Goal: Task Accomplishment & Management: Use online tool/utility

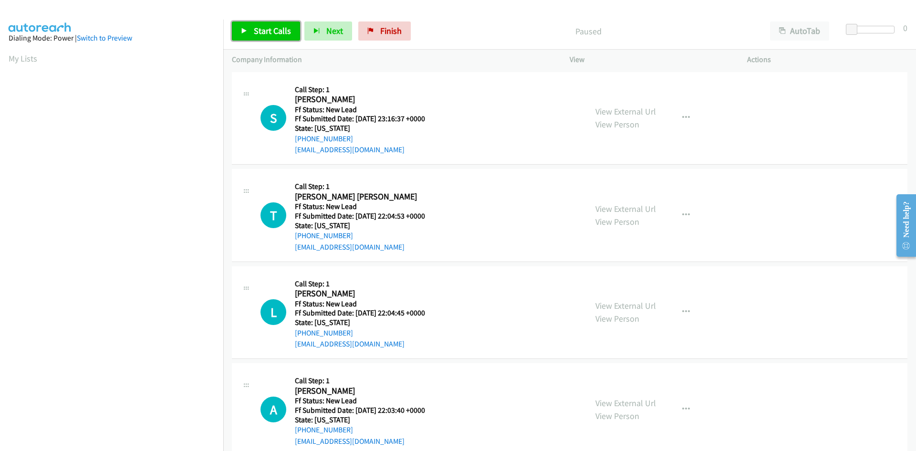
click at [277, 32] on span "Start Calls" at bounding box center [272, 30] width 37 height 11
click at [611, 111] on link "View External Url" at bounding box center [625, 111] width 61 height 11
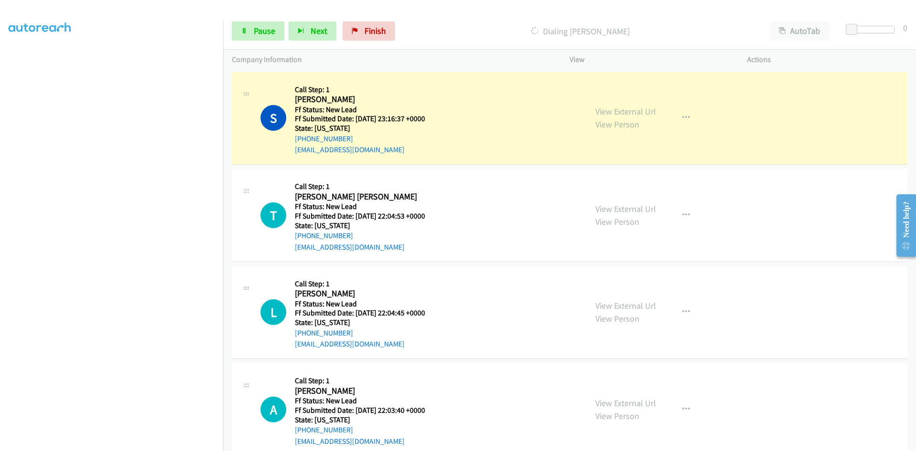
scroll to position [84, 0]
click at [251, 34] on link "Pause" at bounding box center [258, 30] width 52 height 19
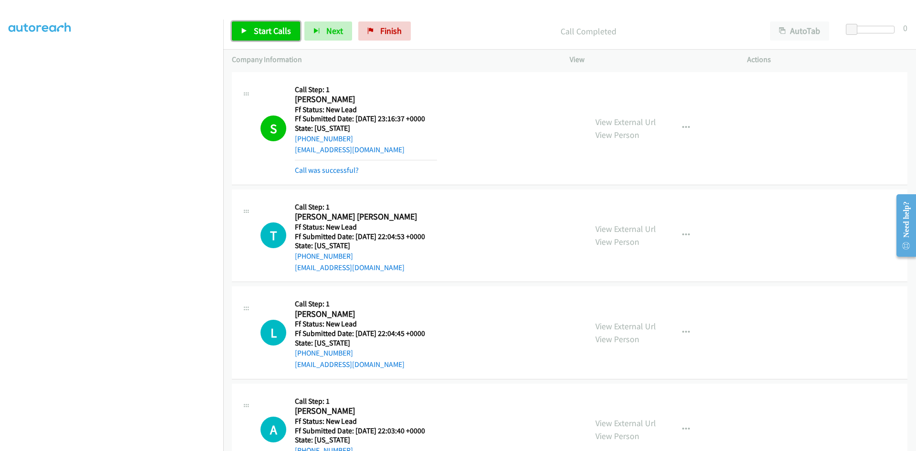
click at [276, 31] on span "Start Calls" at bounding box center [272, 30] width 37 height 11
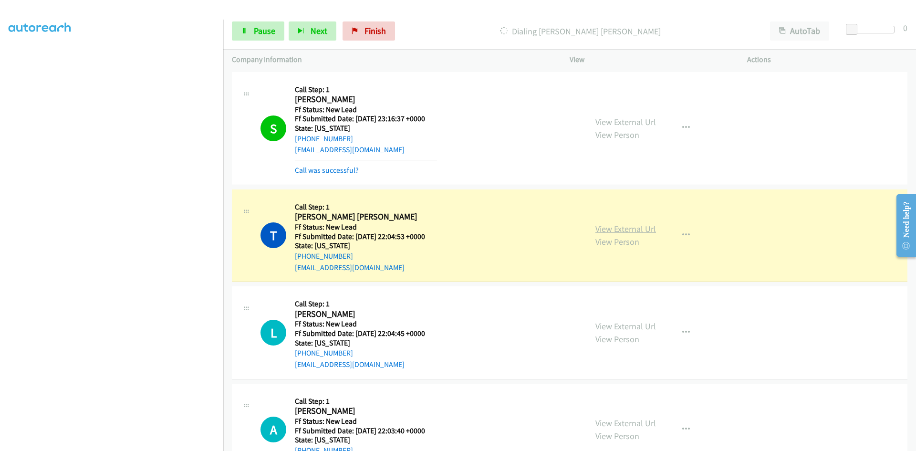
click at [633, 228] on link "View External Url" at bounding box center [625, 228] width 61 height 11
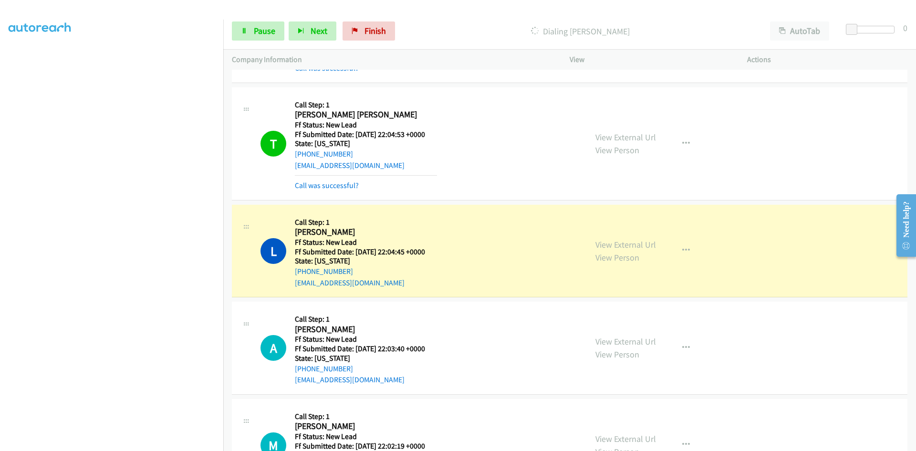
scroll to position [157, 0]
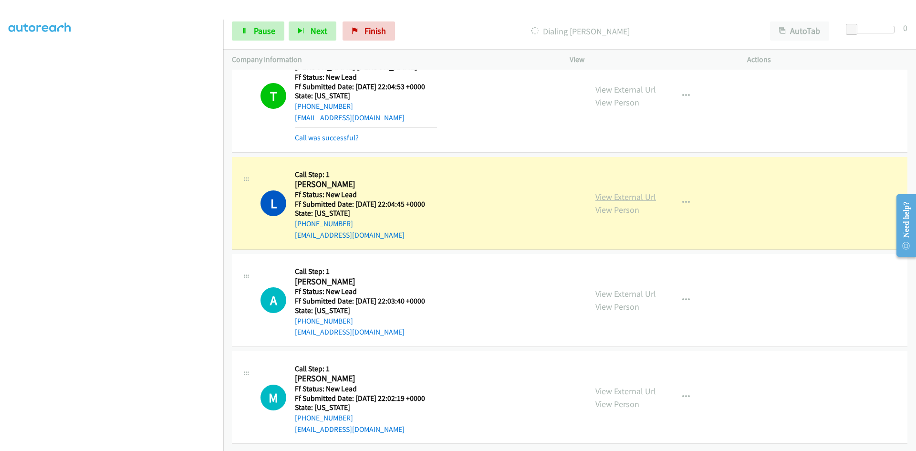
click at [627, 192] on link "View External Url" at bounding box center [625, 196] width 61 height 11
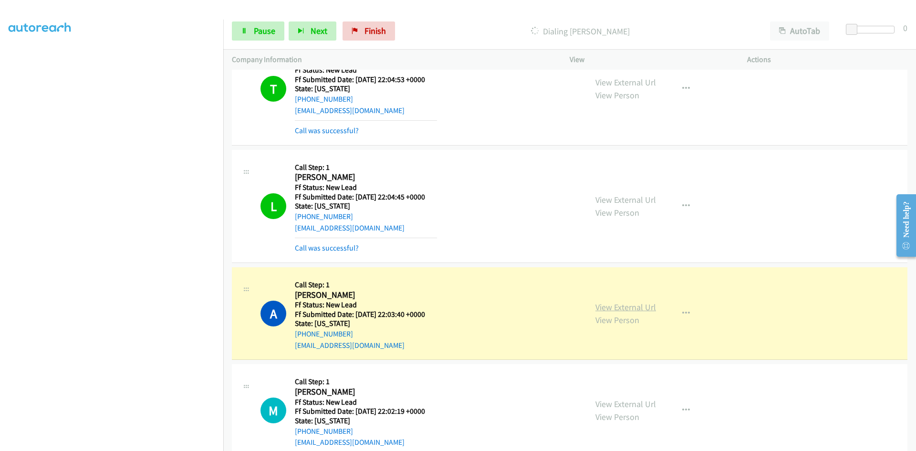
click at [606, 306] on link "View External Url" at bounding box center [625, 307] width 61 height 11
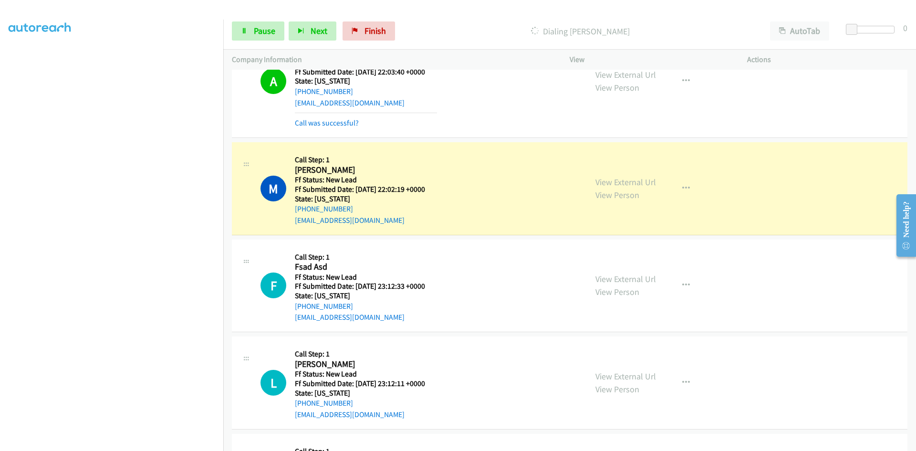
scroll to position [491, 0]
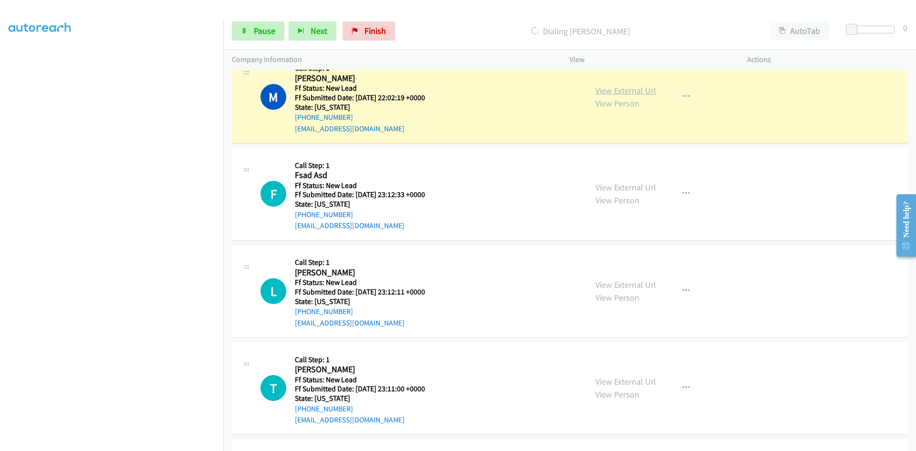
click at [626, 88] on link "View External Url" at bounding box center [625, 90] width 61 height 11
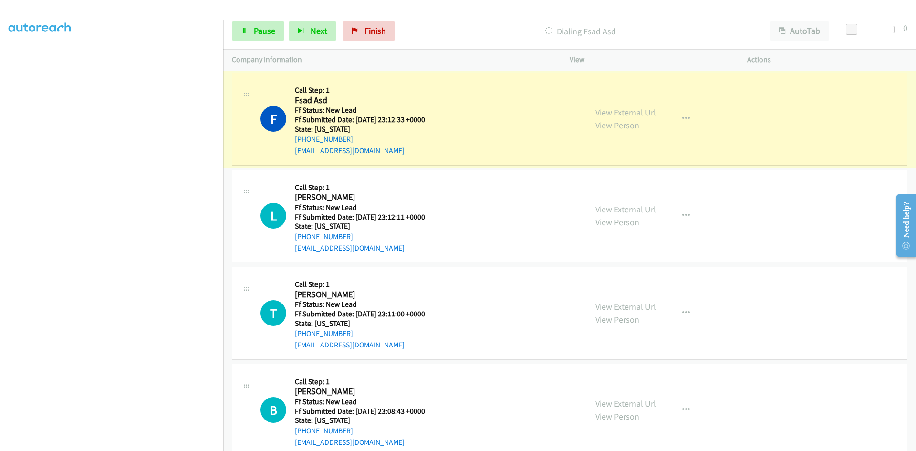
scroll to position [586, 0]
click at [601, 111] on link "View External Url" at bounding box center [625, 112] width 61 height 11
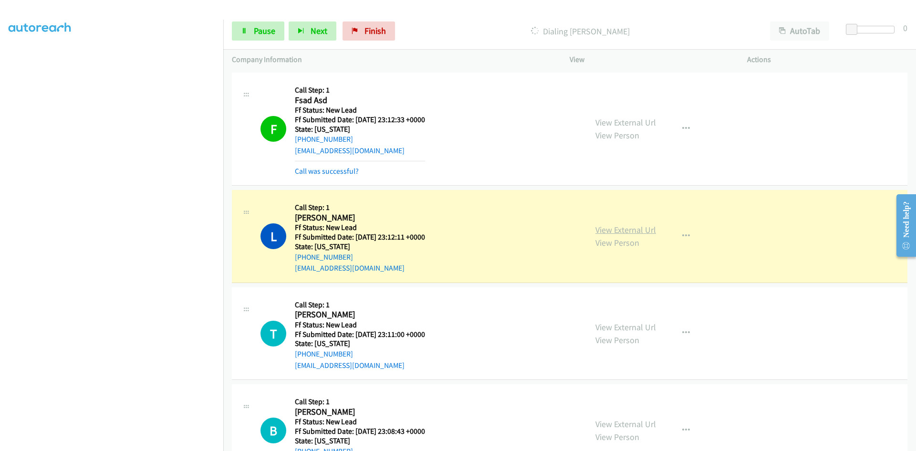
click at [619, 230] on link "View External Url" at bounding box center [625, 229] width 61 height 11
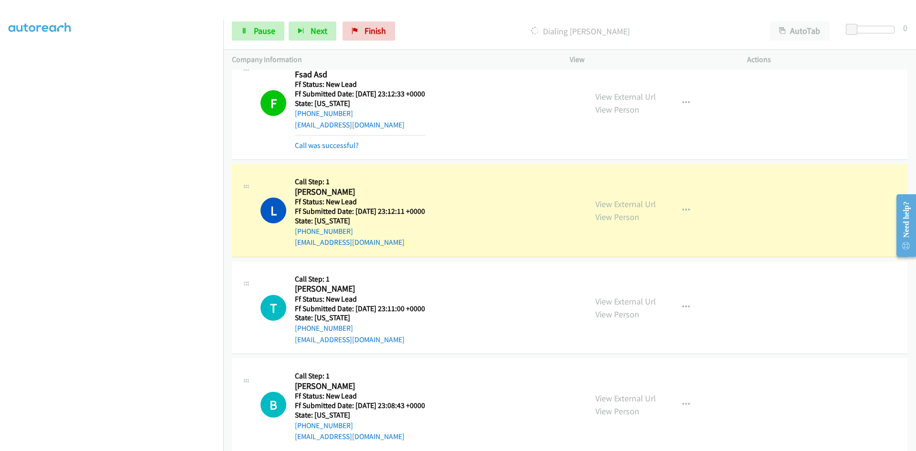
scroll to position [626, 0]
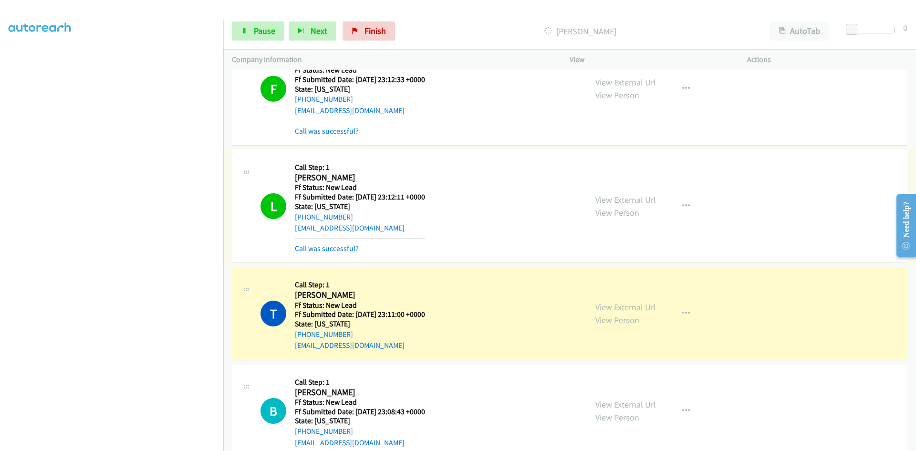
click at [344, 248] on link "Call was successful?" at bounding box center [327, 248] width 64 height 9
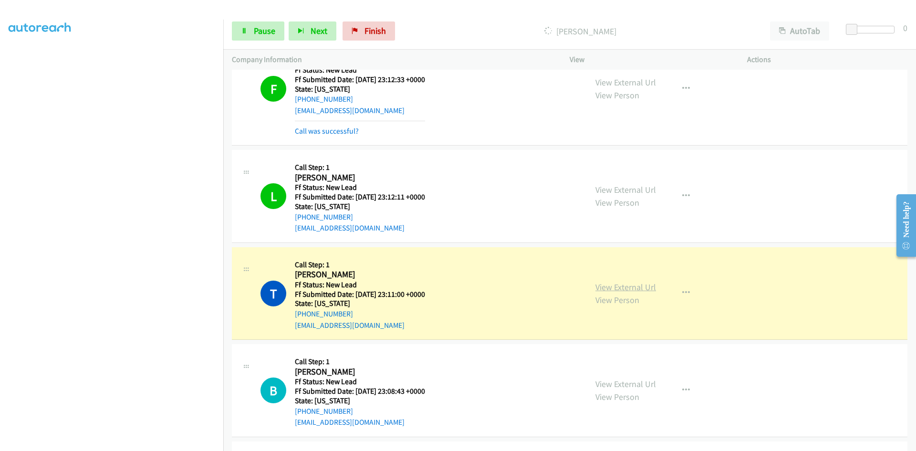
click at [607, 290] on link "View External Url" at bounding box center [625, 287] width 61 height 11
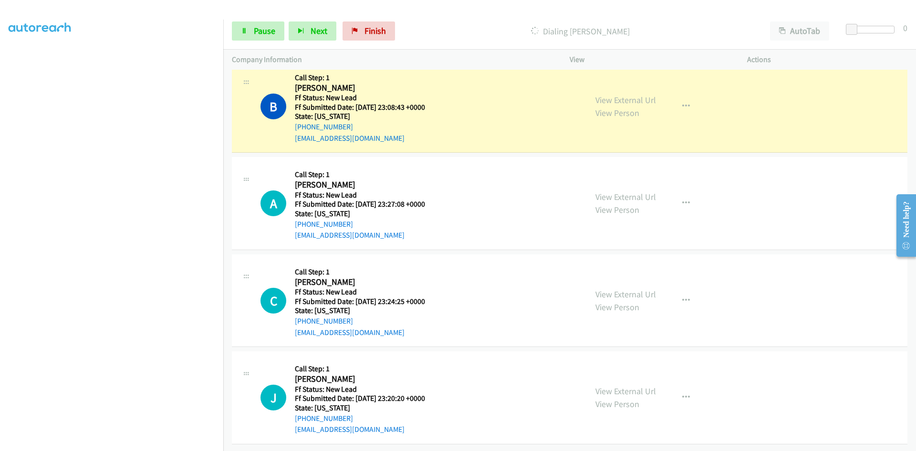
scroll to position [938, 0]
click at [615, 94] on link "View External Url" at bounding box center [625, 99] width 61 height 11
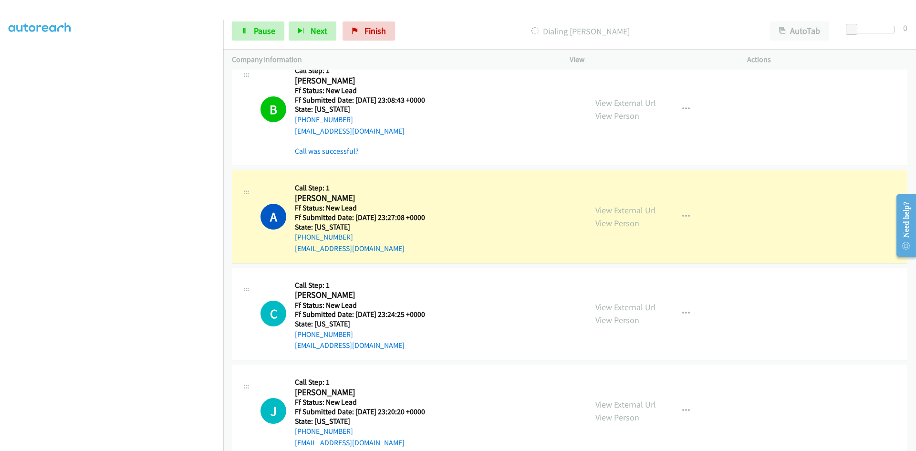
click at [614, 209] on link "View External Url" at bounding box center [625, 210] width 61 height 11
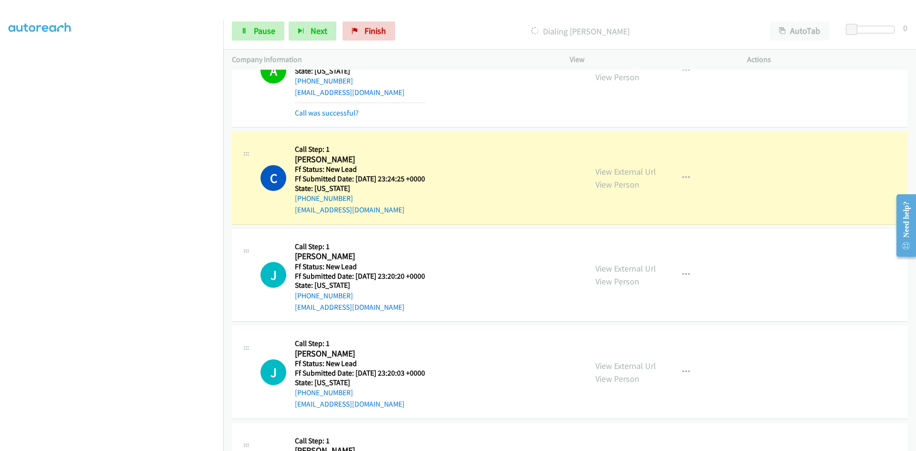
scroll to position [1102, 0]
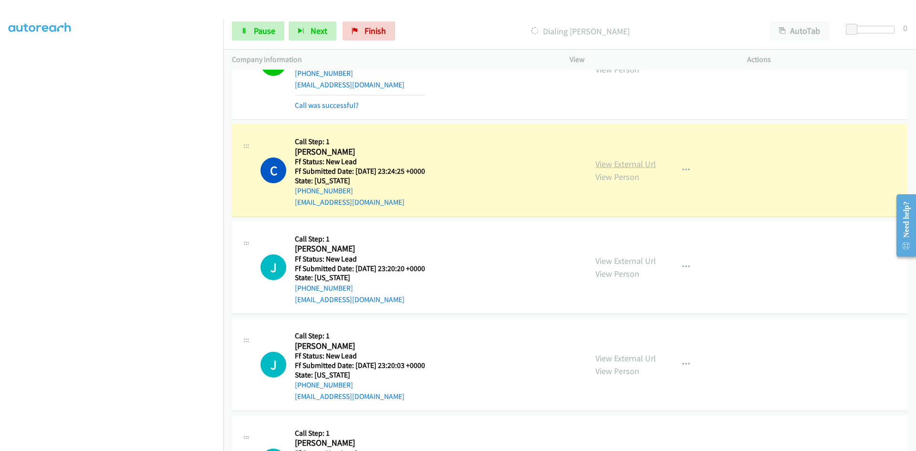
click at [608, 161] on link "View External Url" at bounding box center [625, 163] width 61 height 11
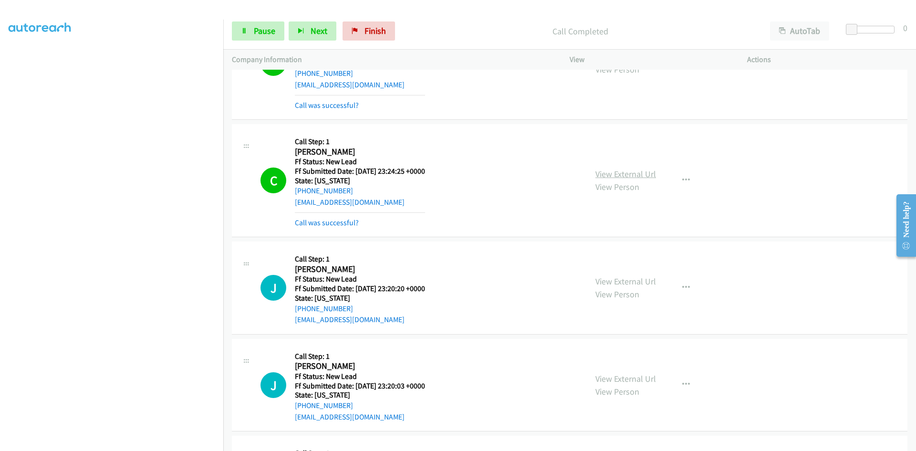
click at [624, 174] on link "View External Url" at bounding box center [625, 173] width 61 height 11
click at [265, 33] on span "Pause" at bounding box center [264, 30] width 21 height 11
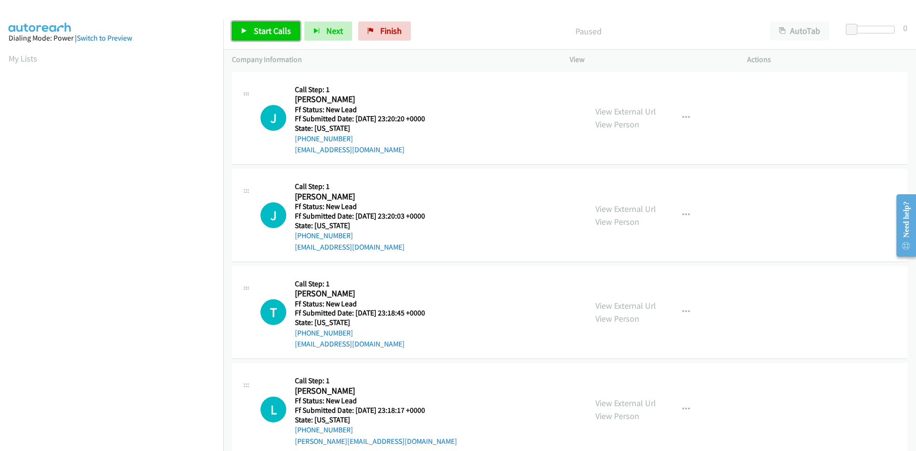
click at [276, 31] on span "Start Calls" at bounding box center [272, 30] width 37 height 11
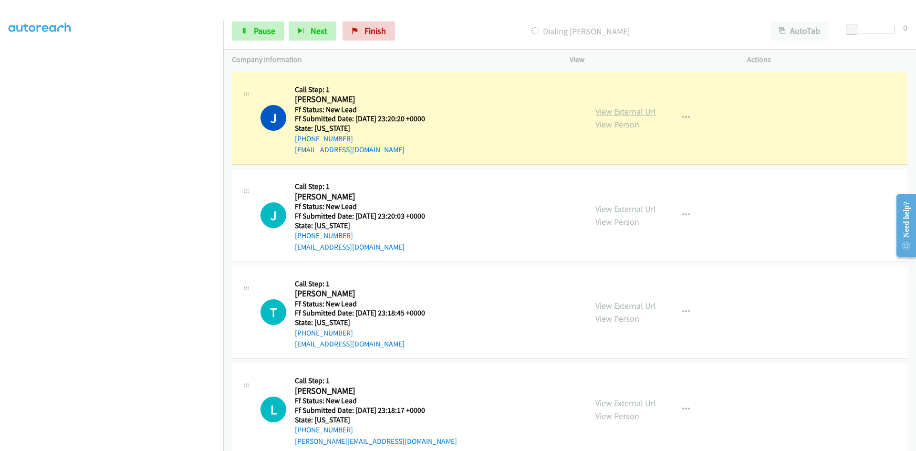
click at [646, 113] on link "View External Url" at bounding box center [625, 111] width 61 height 11
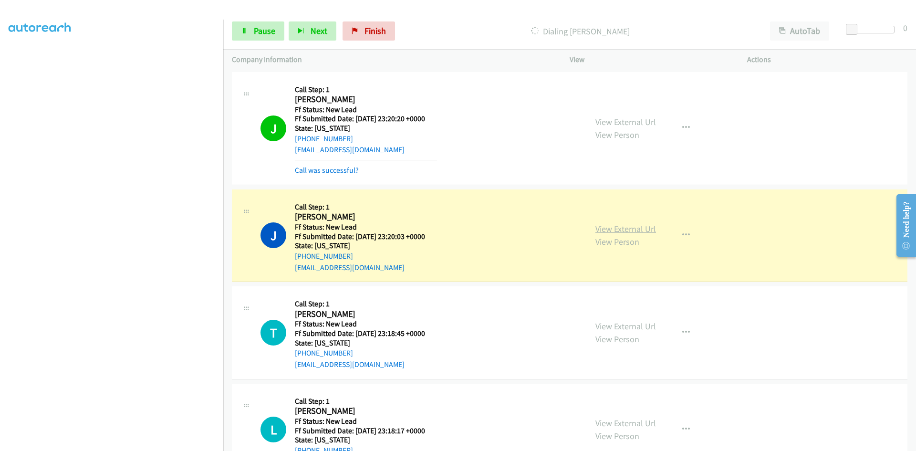
click at [610, 230] on link "View External Url" at bounding box center [625, 228] width 61 height 11
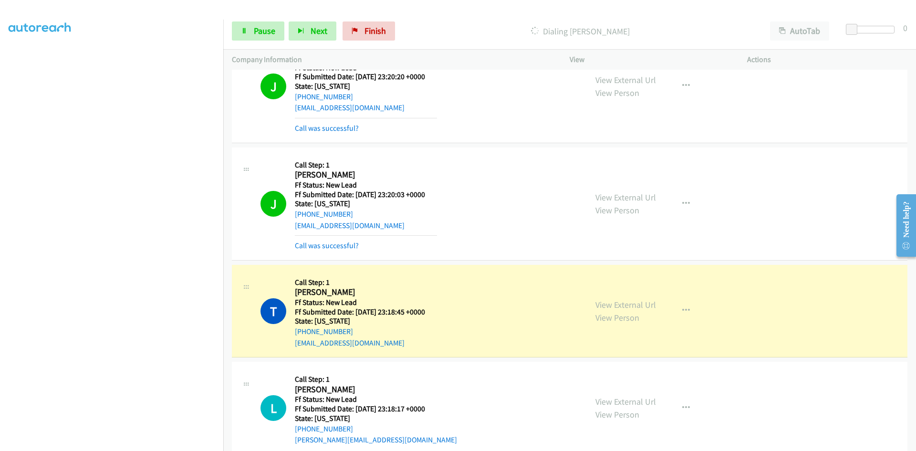
scroll to position [191, 0]
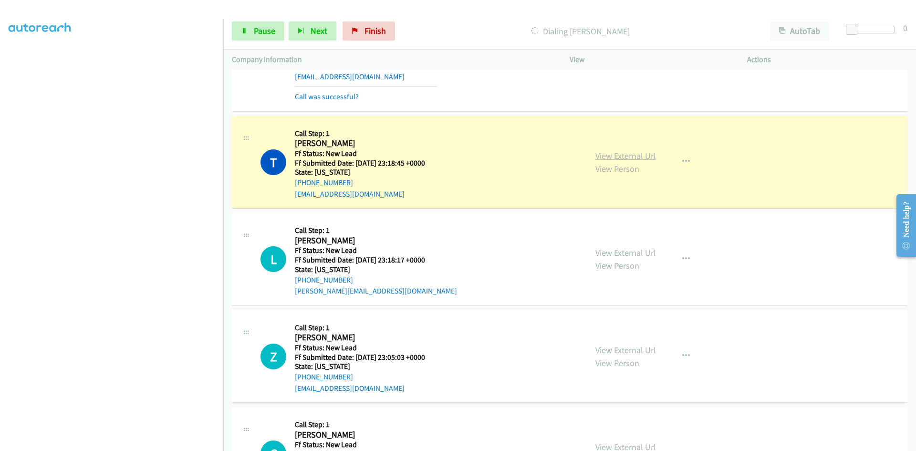
click at [627, 157] on link "View External Url" at bounding box center [625, 155] width 61 height 11
click at [142, 444] on section at bounding box center [112, 224] width 206 height 457
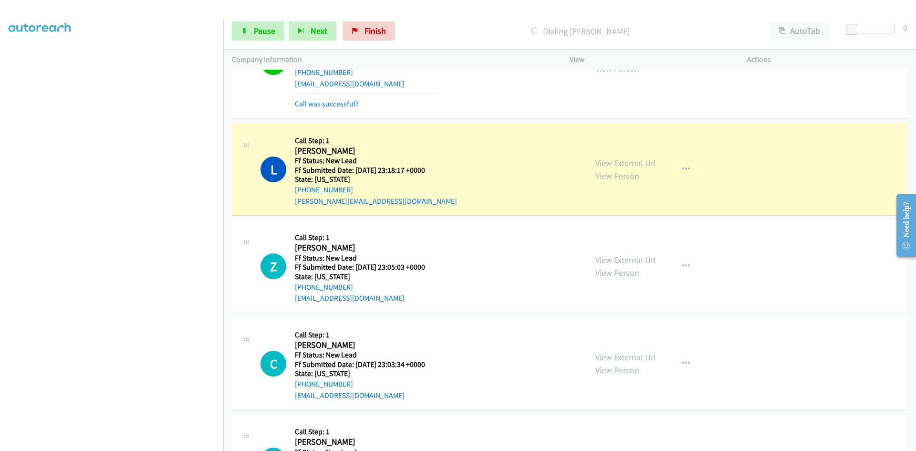
scroll to position [334, 0]
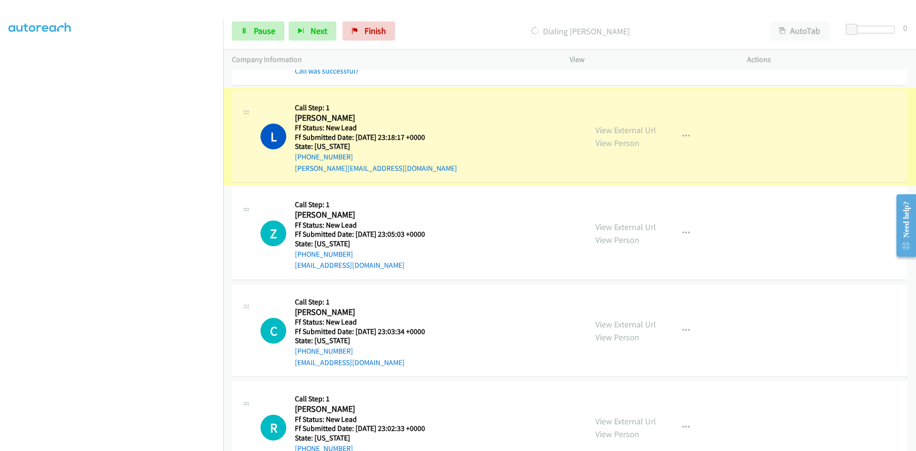
click at [612, 128] on link "View External Url" at bounding box center [625, 130] width 61 height 11
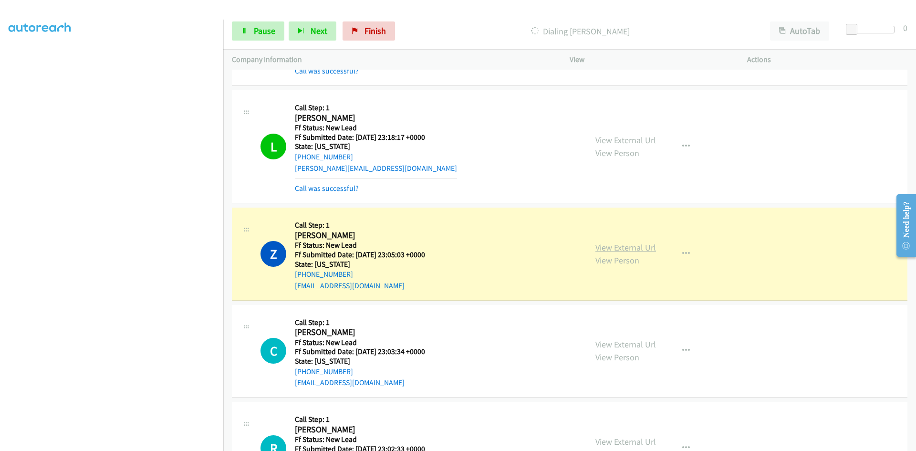
click at [627, 247] on link "View External Url" at bounding box center [625, 247] width 61 height 11
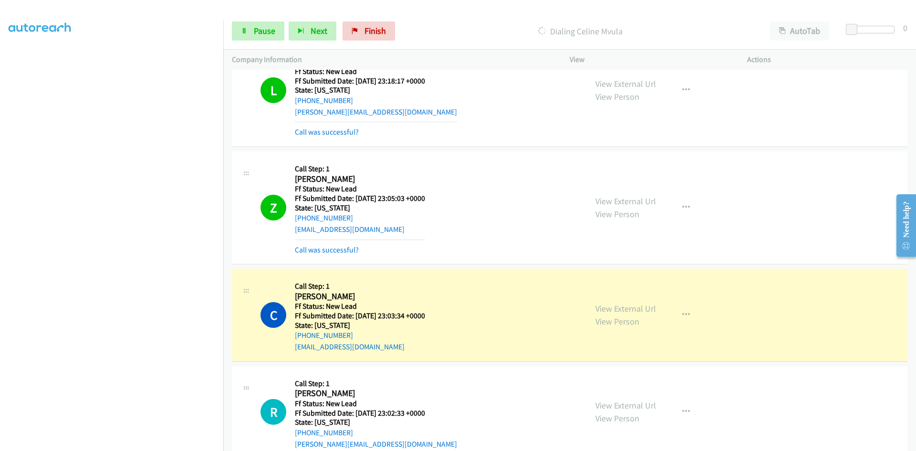
scroll to position [525, 0]
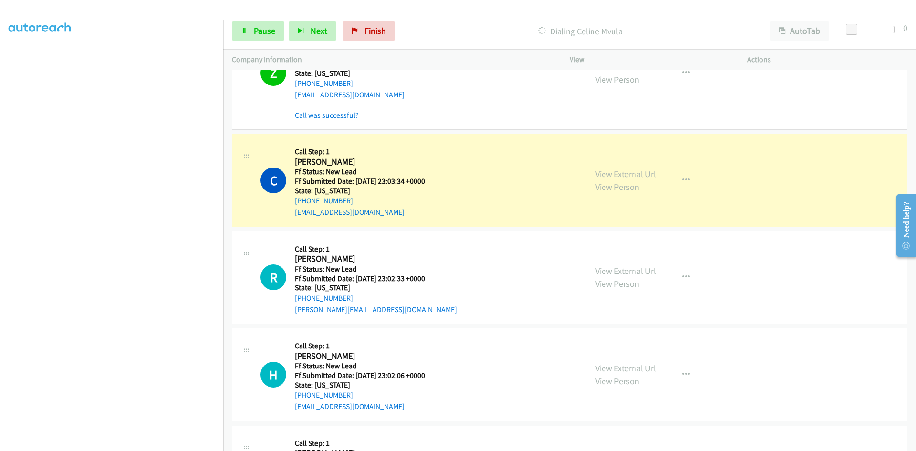
click at [601, 177] on link "View External Url" at bounding box center [625, 173] width 61 height 11
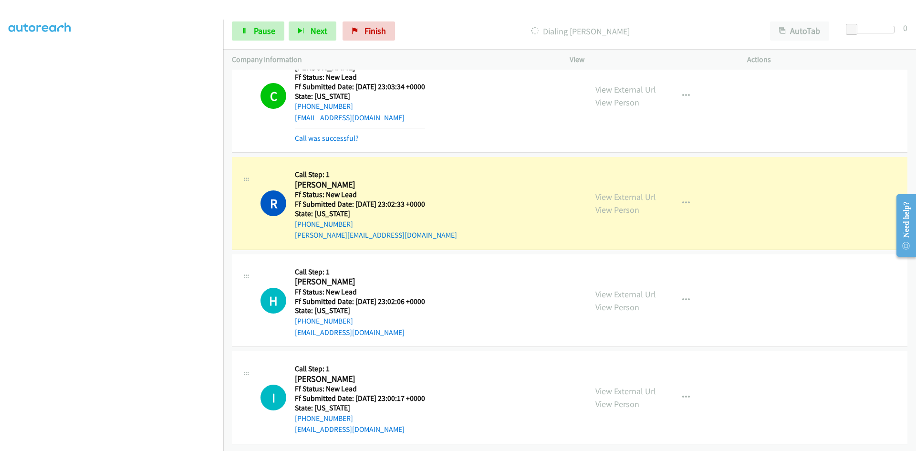
scroll to position [626, 0]
click at [596, 191] on link "View External Url" at bounding box center [625, 196] width 61 height 11
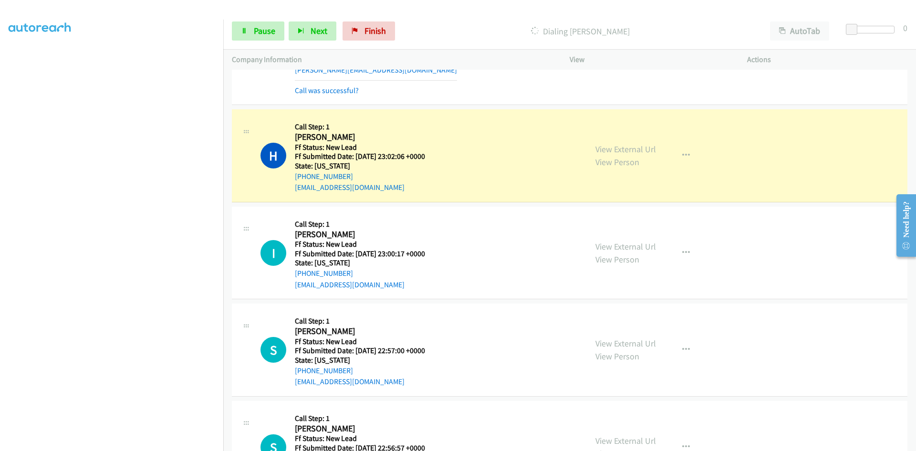
scroll to position [817, 0]
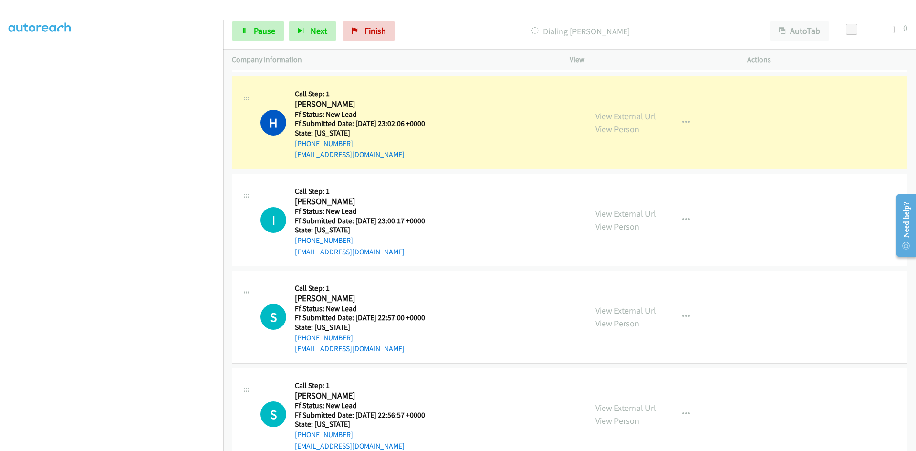
click at [640, 117] on link "View External Url" at bounding box center [625, 116] width 61 height 11
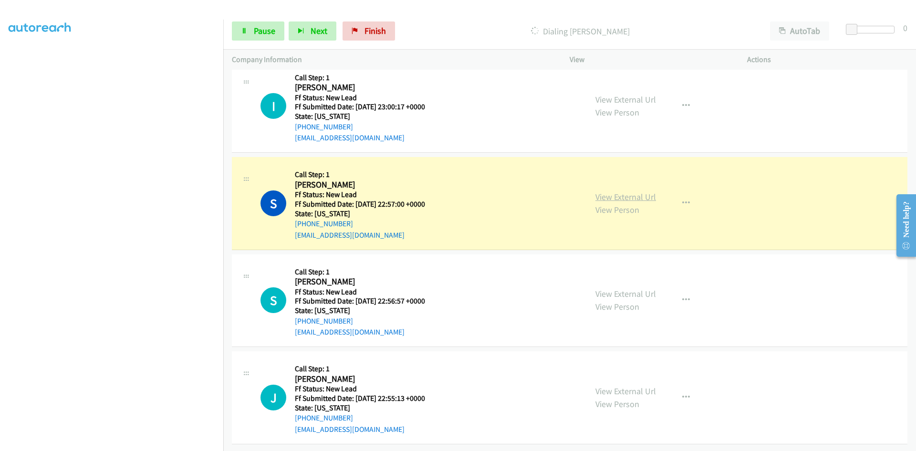
scroll to position [959, 0]
click at [618, 191] on link "View External Url" at bounding box center [625, 196] width 61 height 11
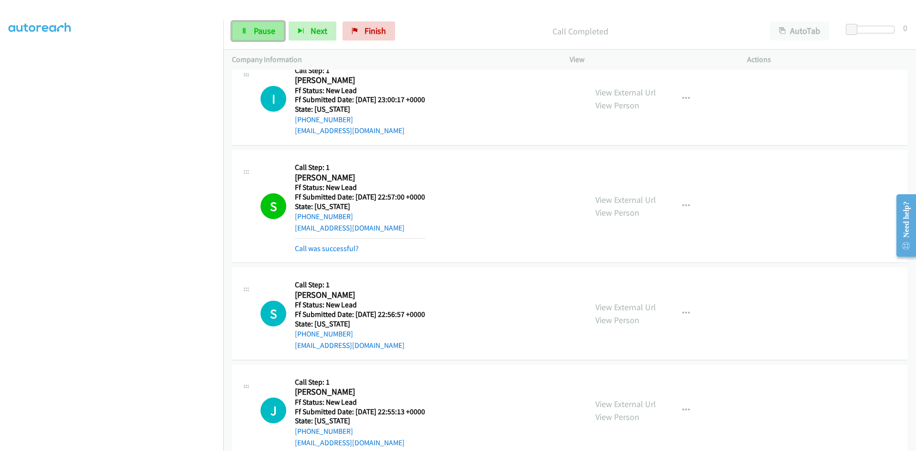
click at [265, 32] on span "Pause" at bounding box center [264, 30] width 21 height 11
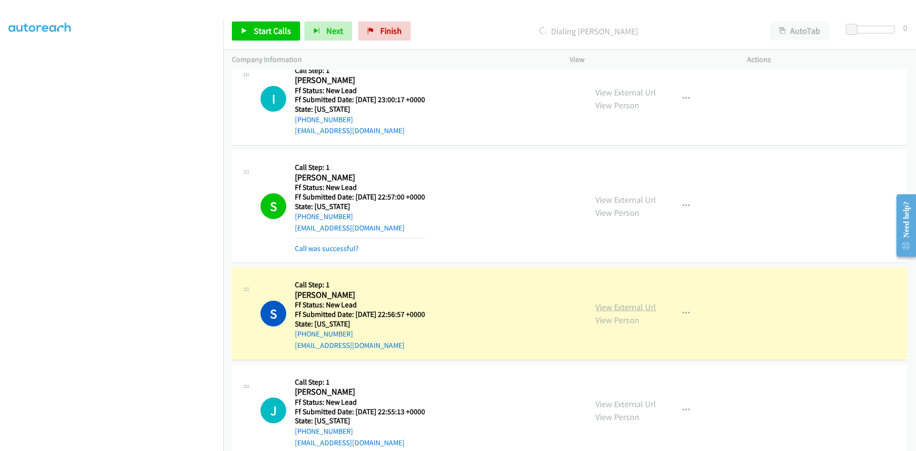
click at [645, 307] on link "View External Url" at bounding box center [625, 307] width 61 height 11
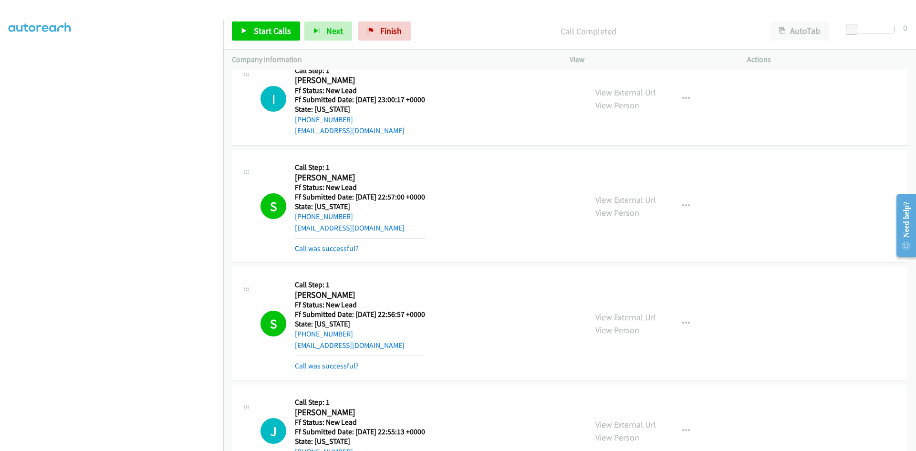
click at [612, 319] on link "View External Url" at bounding box center [625, 317] width 61 height 11
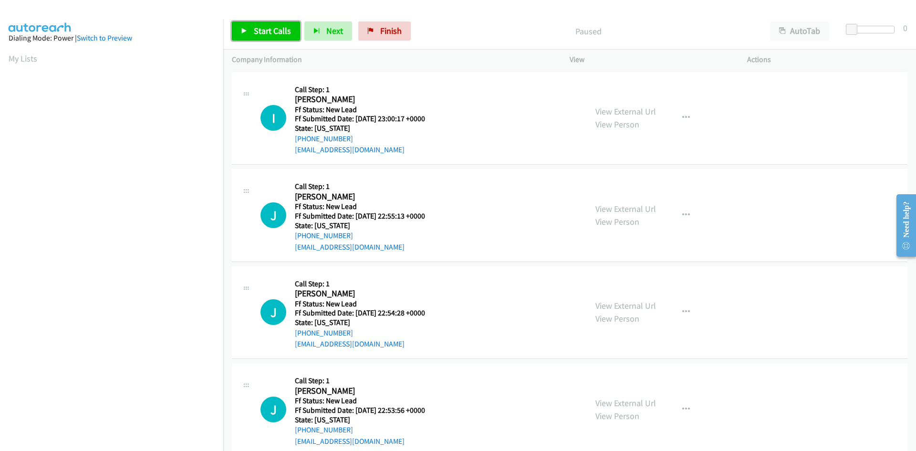
click at [258, 28] on span "Start Calls" at bounding box center [272, 30] width 37 height 11
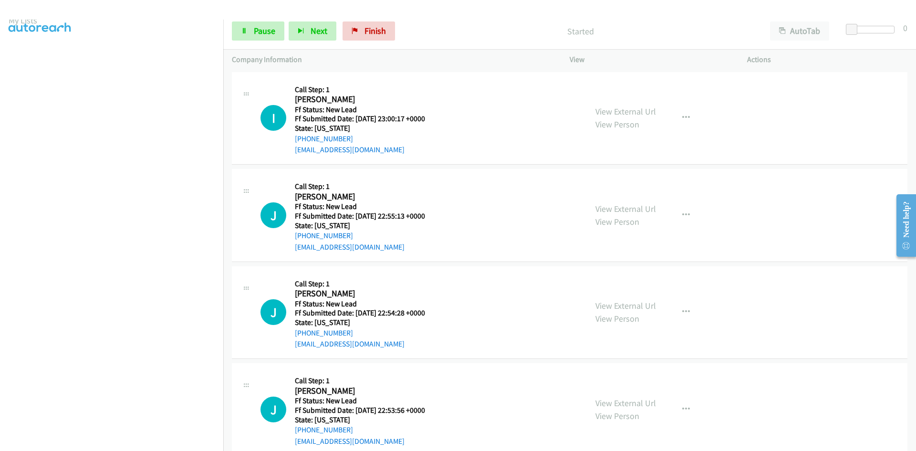
scroll to position [84, 0]
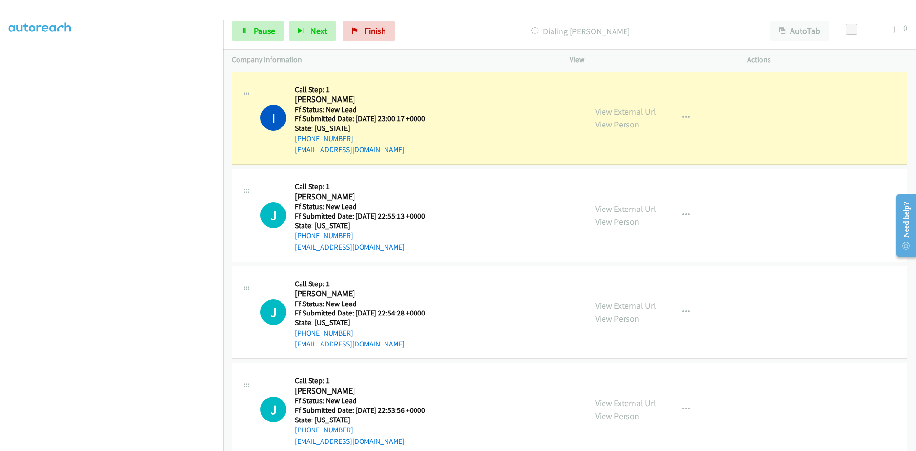
click at [619, 113] on link "View External Url" at bounding box center [625, 111] width 61 height 11
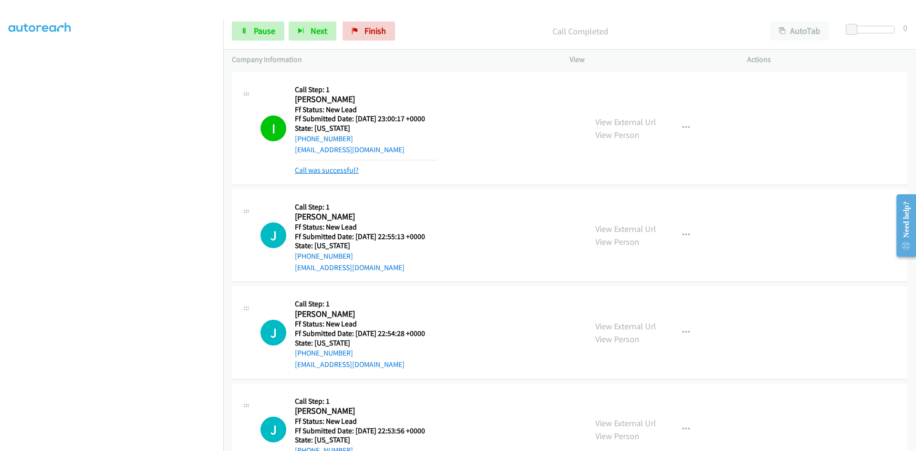
click at [329, 169] on link "Call was successful?" at bounding box center [327, 170] width 64 height 9
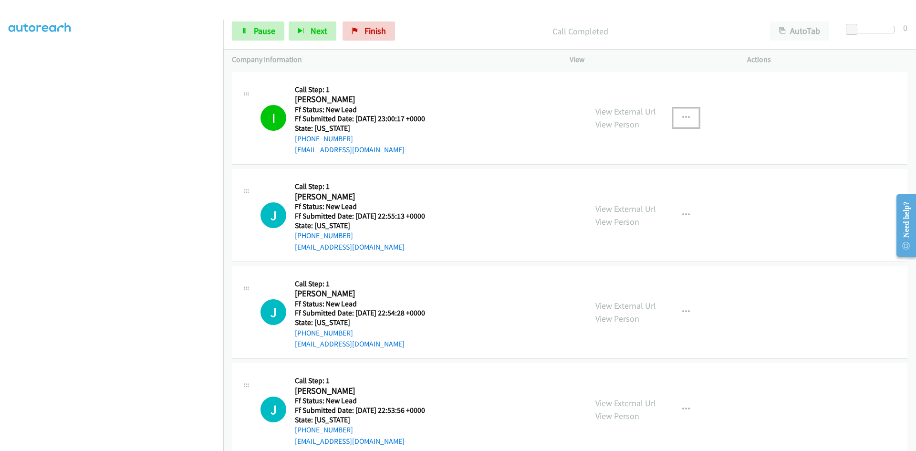
click at [682, 116] on icon "button" at bounding box center [686, 118] width 8 height 8
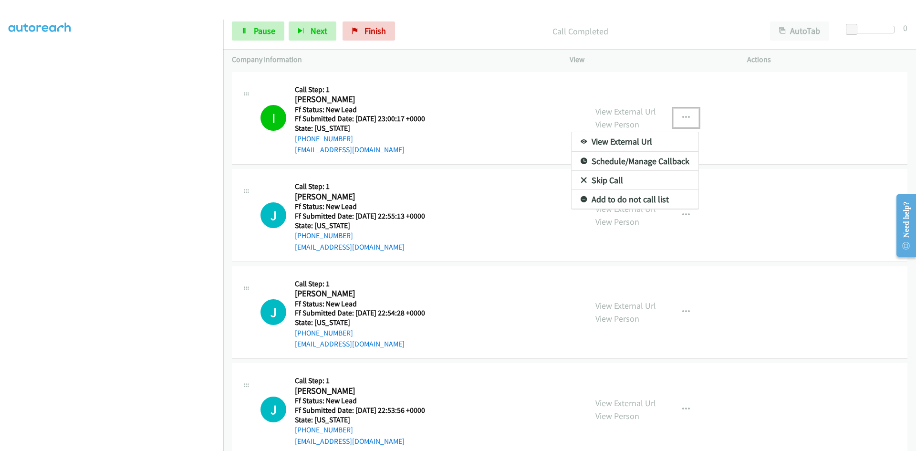
click at [597, 198] on link "Add to do not call list" at bounding box center [635, 199] width 127 height 19
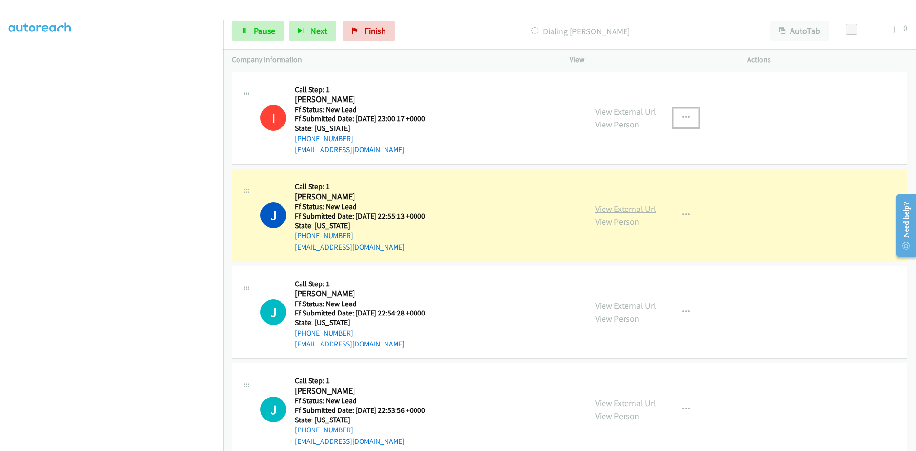
click at [597, 209] on link "View External Url" at bounding box center [625, 208] width 61 height 11
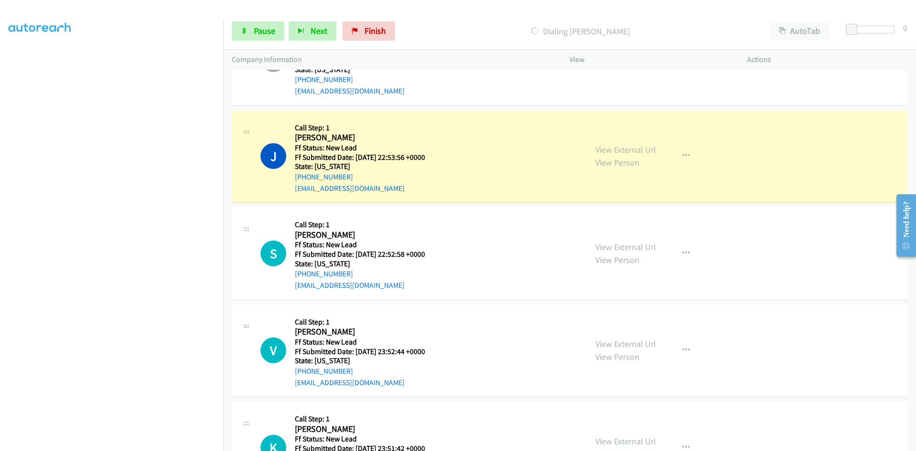
scroll to position [286, 0]
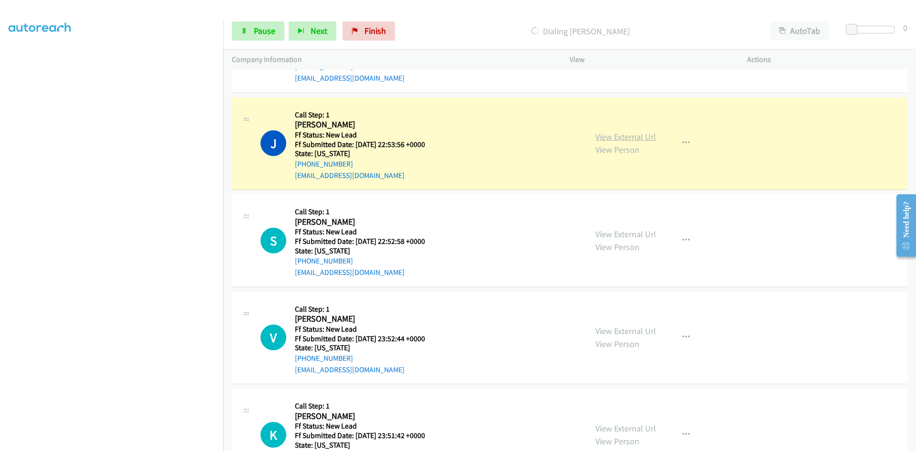
click at [618, 136] on link "View External Url" at bounding box center [625, 136] width 61 height 11
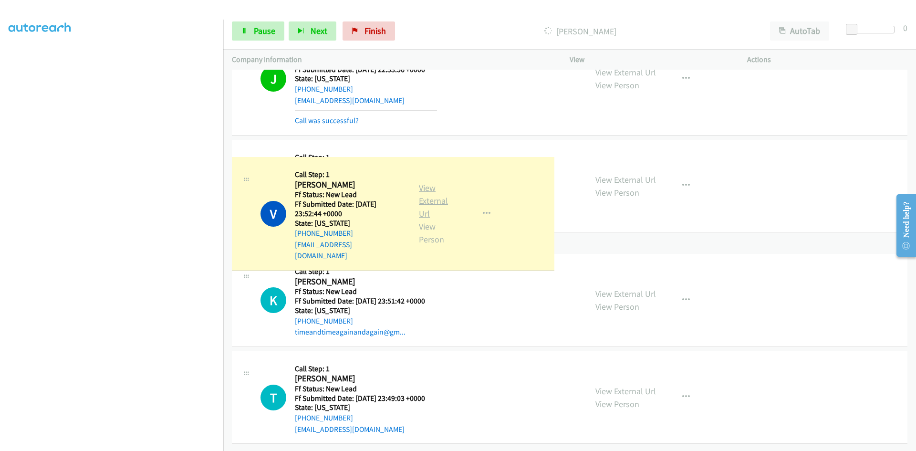
scroll to position [448, 0]
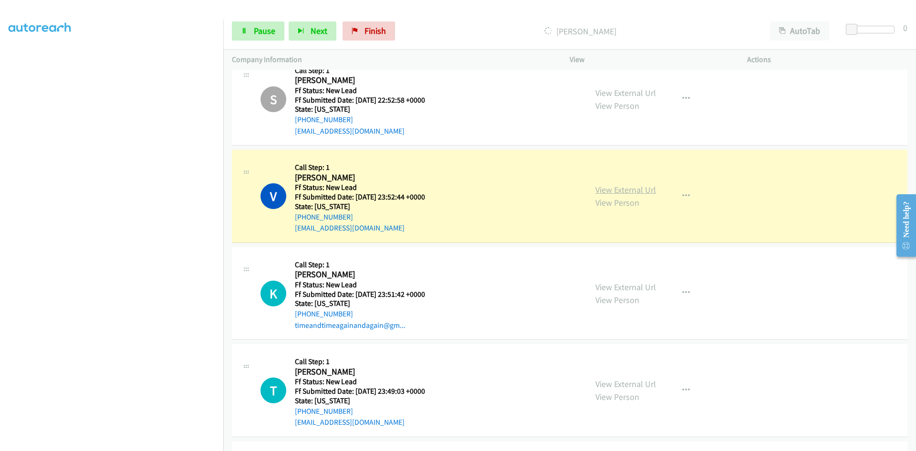
click at [614, 192] on link "View External Url" at bounding box center [625, 189] width 61 height 11
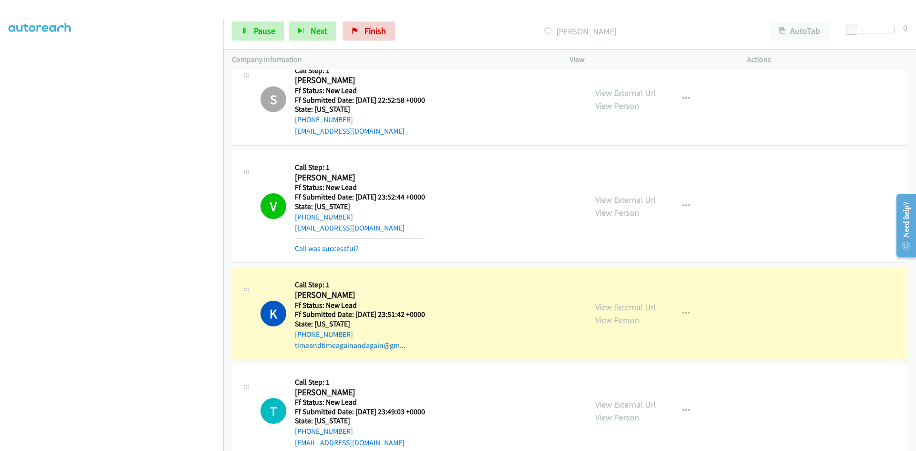
click at [646, 308] on link "View External Url" at bounding box center [625, 307] width 61 height 11
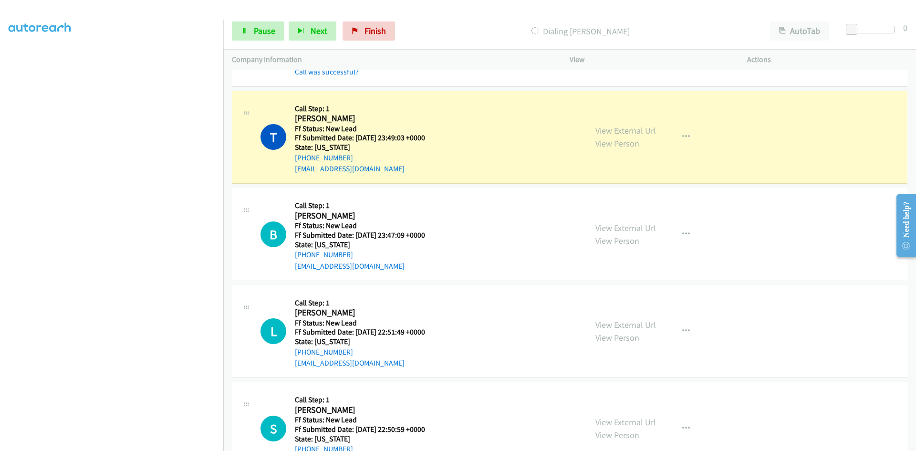
scroll to position [780, 0]
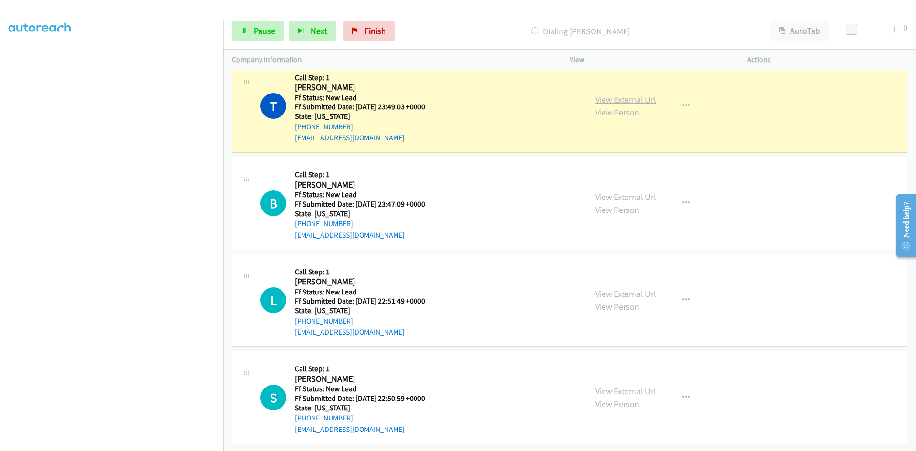
click at [630, 94] on link "View External Url" at bounding box center [625, 99] width 61 height 11
click at [252, 35] on link "Pause" at bounding box center [258, 30] width 52 height 19
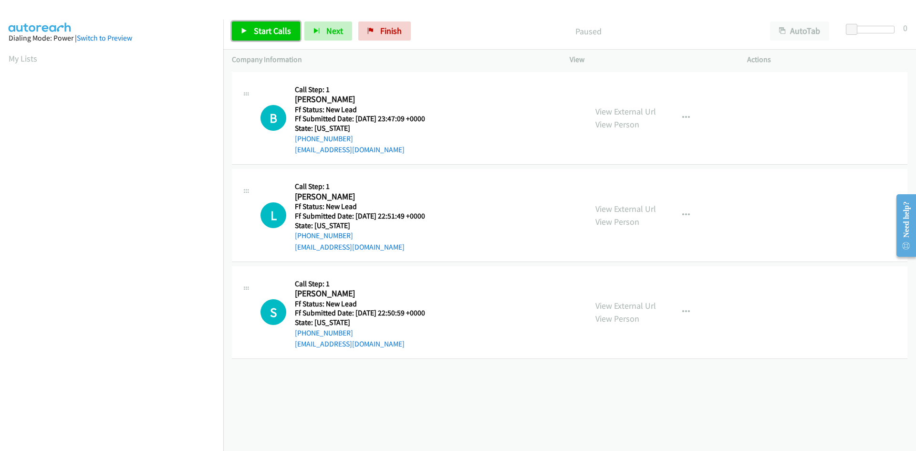
click at [278, 34] on span "Start Calls" at bounding box center [272, 30] width 37 height 11
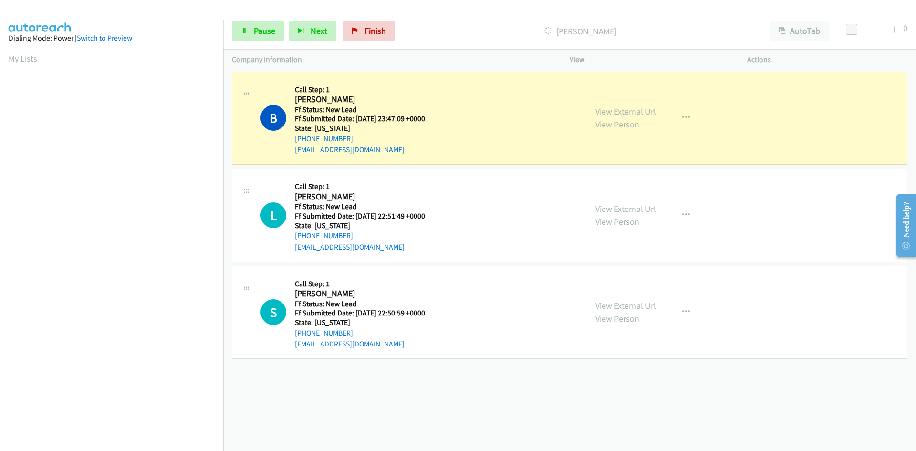
scroll to position [84, 0]
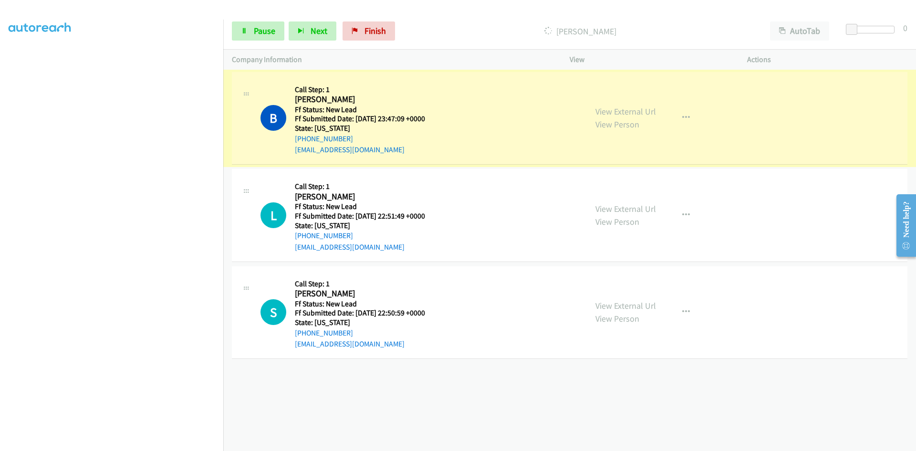
click at [628, 113] on link "View External Url" at bounding box center [625, 111] width 61 height 11
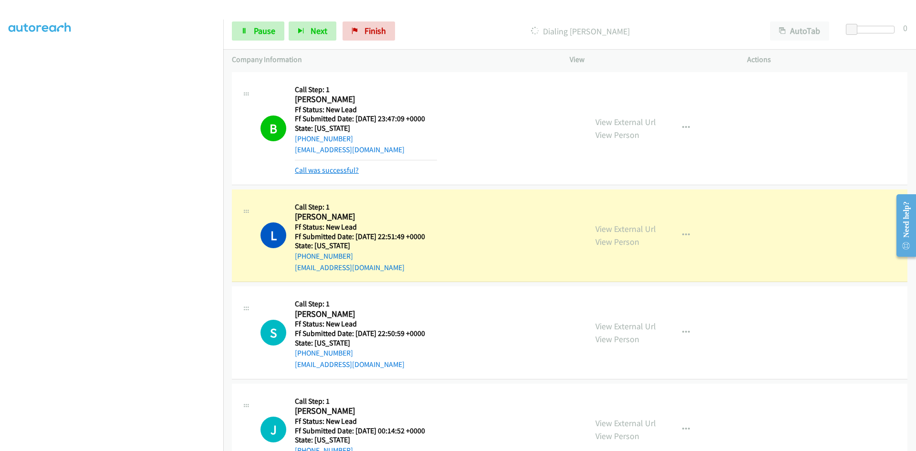
click at [355, 169] on link "Call was successful?" at bounding box center [327, 170] width 64 height 9
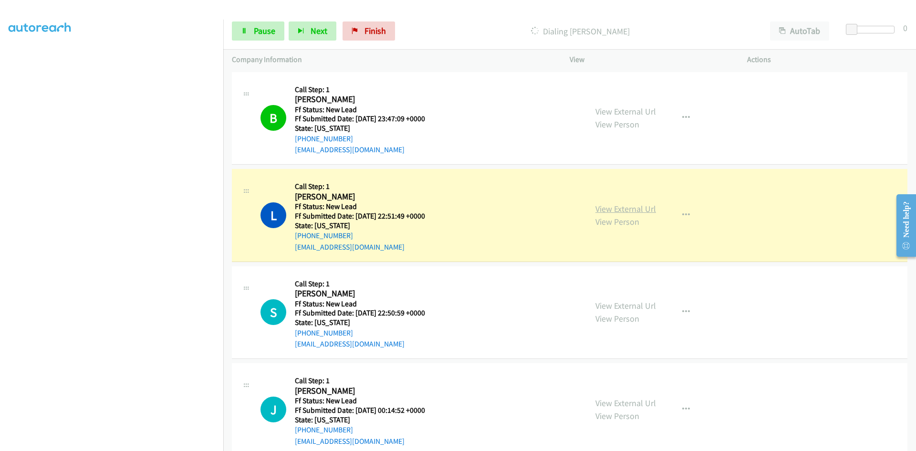
click at [639, 209] on link "View External Url" at bounding box center [625, 208] width 61 height 11
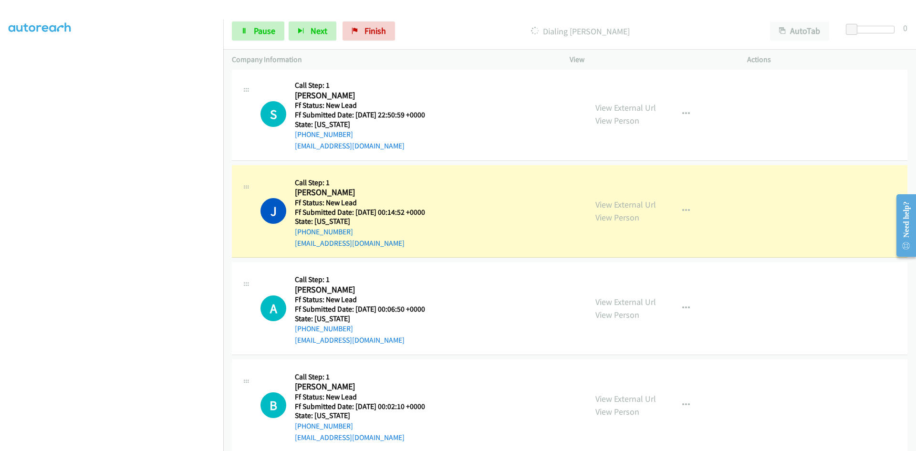
scroll to position [234, 0]
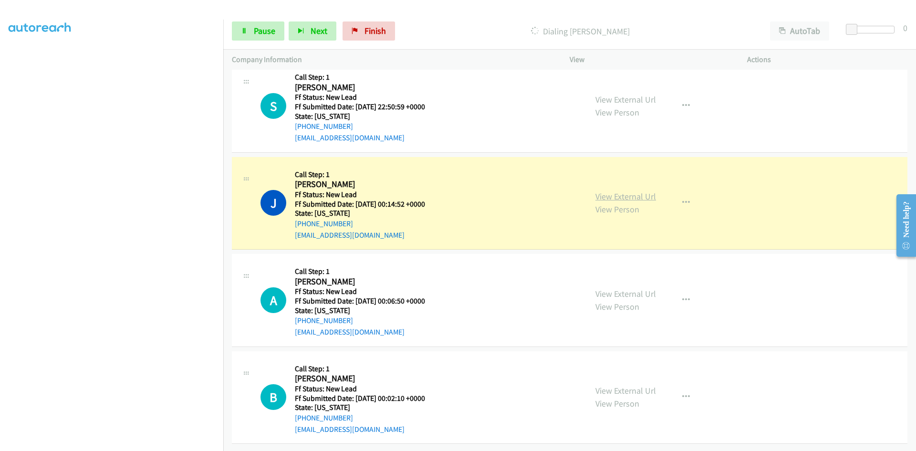
click at [647, 191] on link "View External Url" at bounding box center [625, 196] width 61 height 11
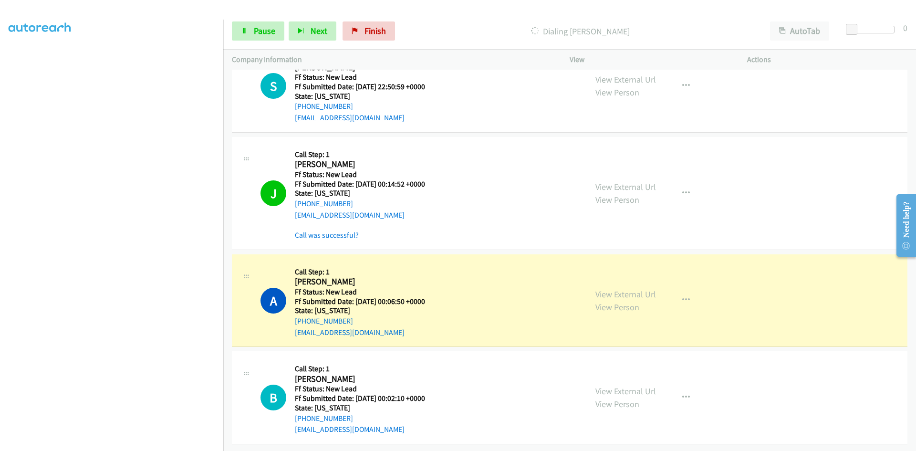
scroll to position [254, 0]
click at [648, 289] on link "View External Url" at bounding box center [625, 294] width 61 height 11
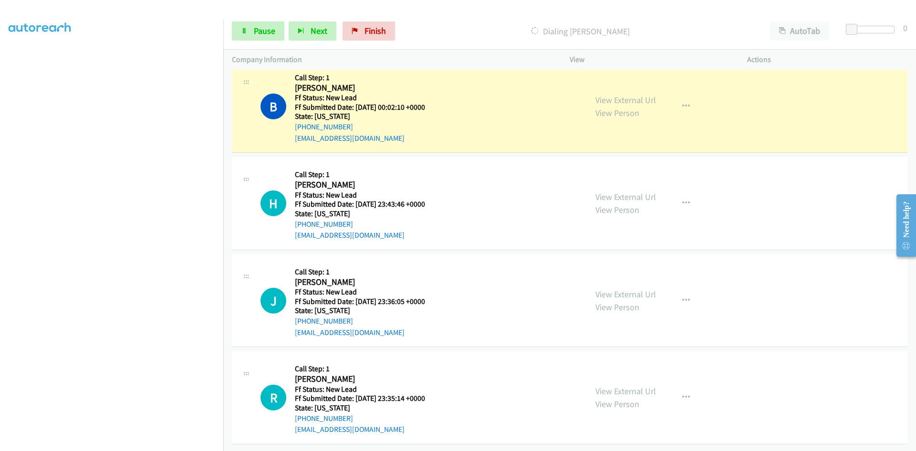
scroll to position [0, 0]
click at [645, 94] on link "View External Url" at bounding box center [625, 99] width 61 height 11
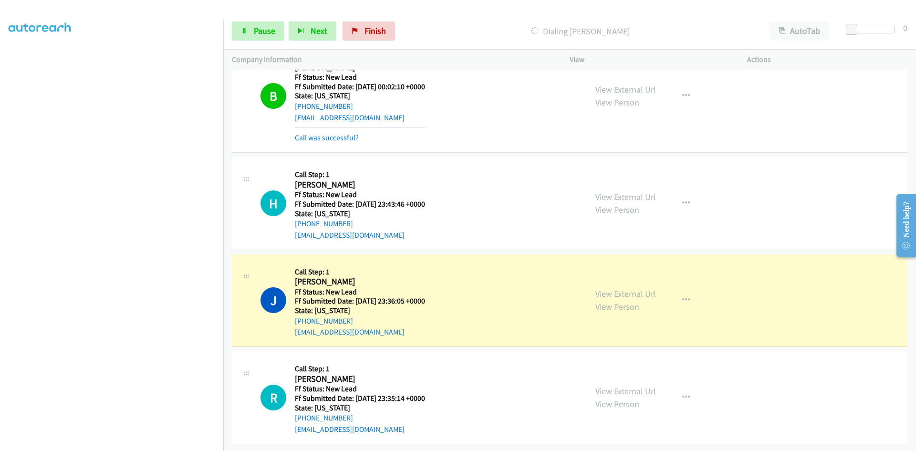
scroll to position [586, 0]
click at [611, 288] on link "View External Url" at bounding box center [625, 293] width 61 height 11
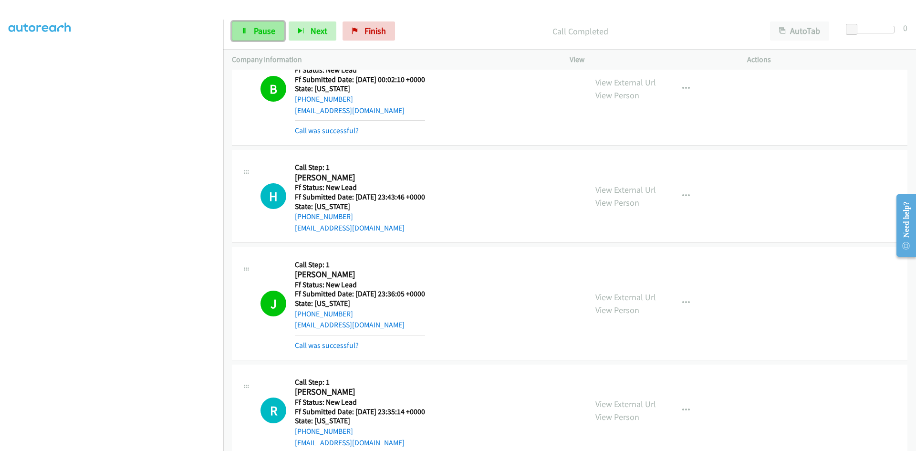
click at [240, 37] on link "Pause" at bounding box center [258, 30] width 52 height 19
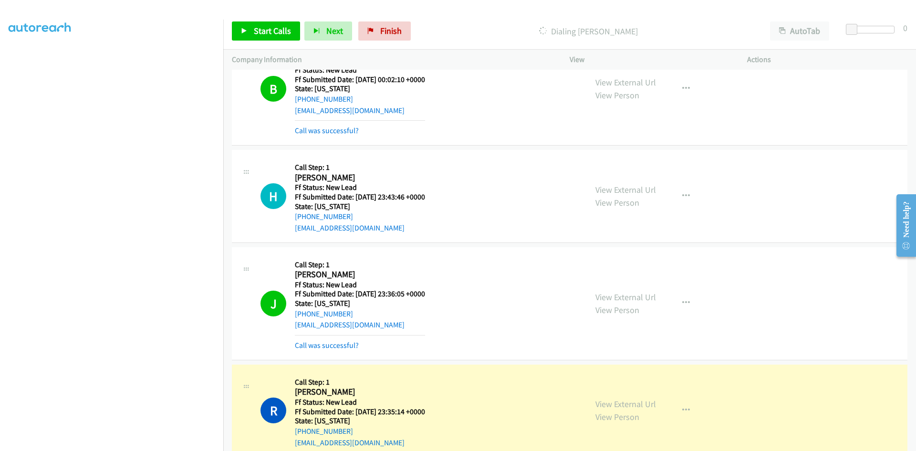
scroll to position [606, 0]
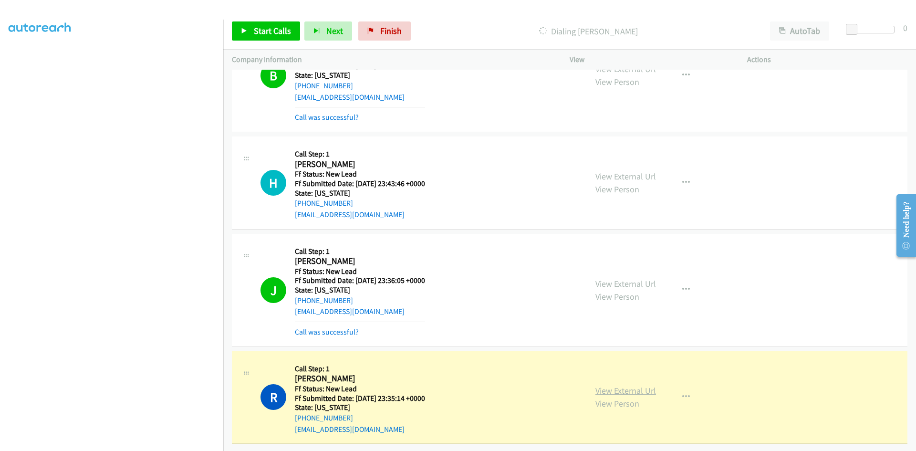
click at [612, 385] on link "View External Url" at bounding box center [625, 390] width 61 height 11
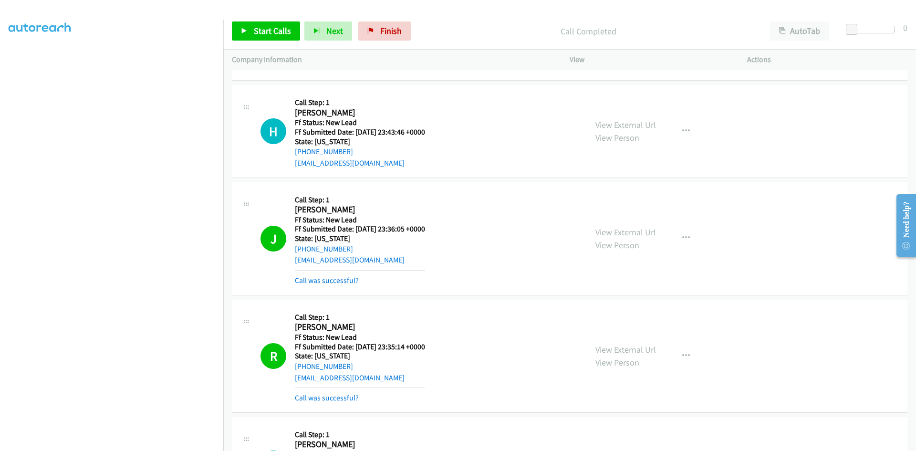
scroll to position [750, 0]
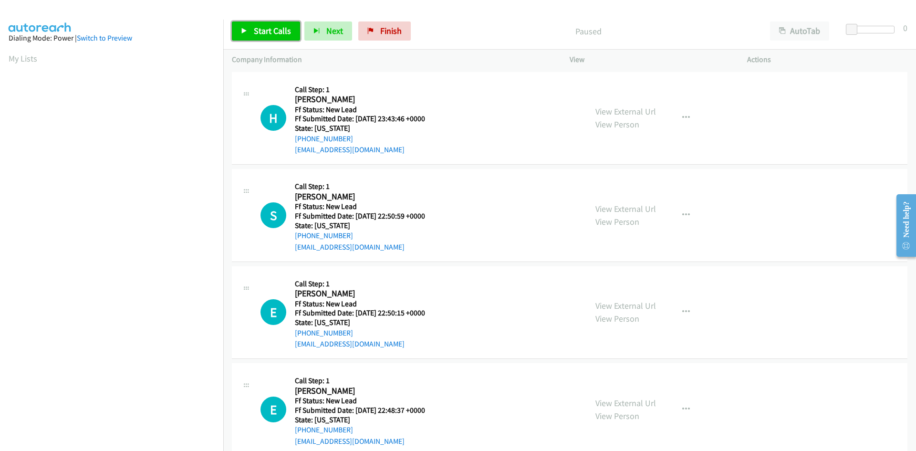
click at [269, 30] on span "Start Calls" at bounding box center [272, 30] width 37 height 11
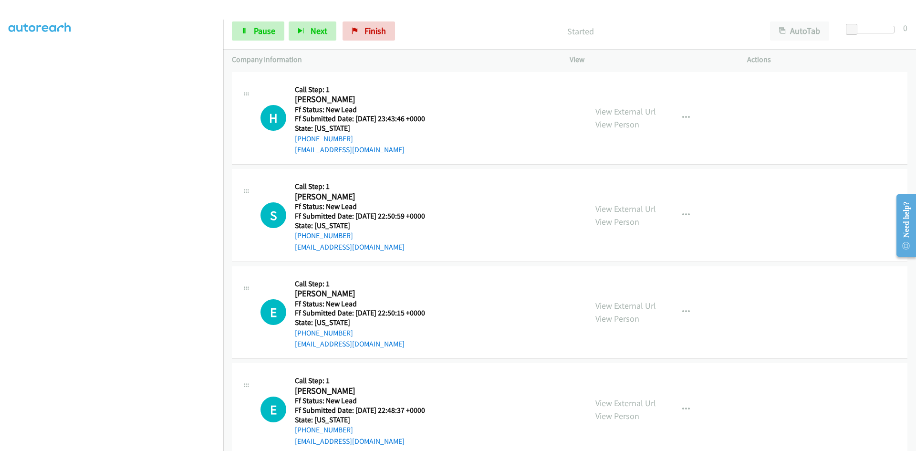
scroll to position [84, 0]
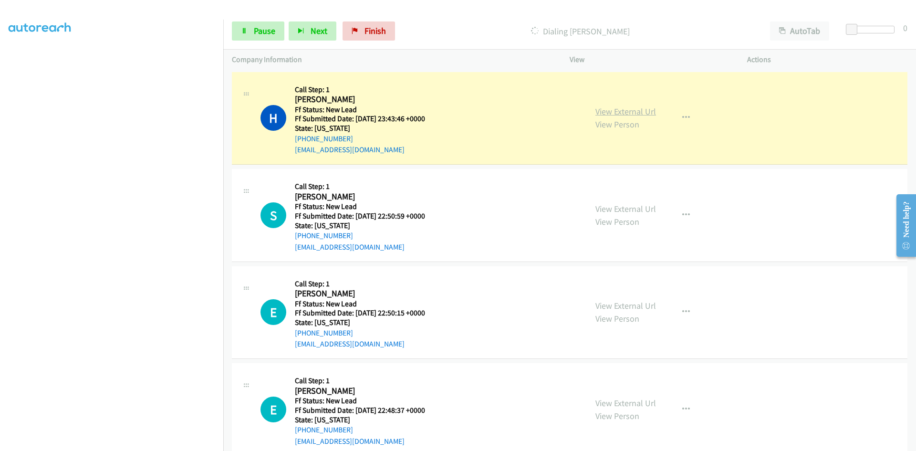
click at [621, 111] on link "View External Url" at bounding box center [625, 111] width 61 height 11
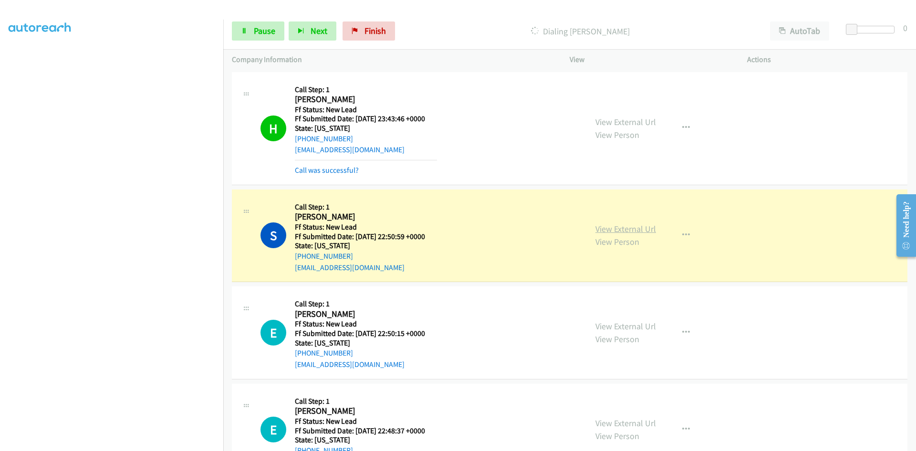
click at [640, 229] on link "View External Url" at bounding box center [625, 228] width 61 height 11
click at [261, 27] on span "Pause" at bounding box center [264, 30] width 21 height 11
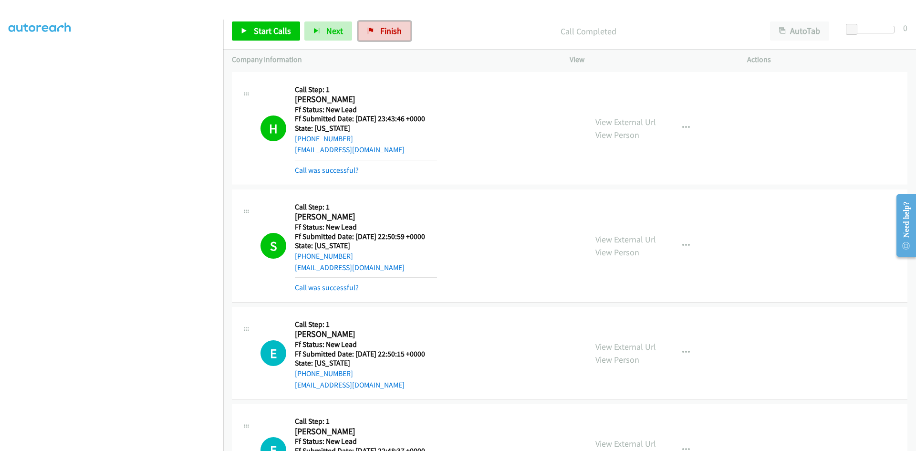
drag, startPoint x: 380, startPoint y: 25, endPoint x: 492, endPoint y: 43, distance: 114.0
click at [380, 25] on span "Finish" at bounding box center [390, 30] width 21 height 11
